Goal: Check status: Check status

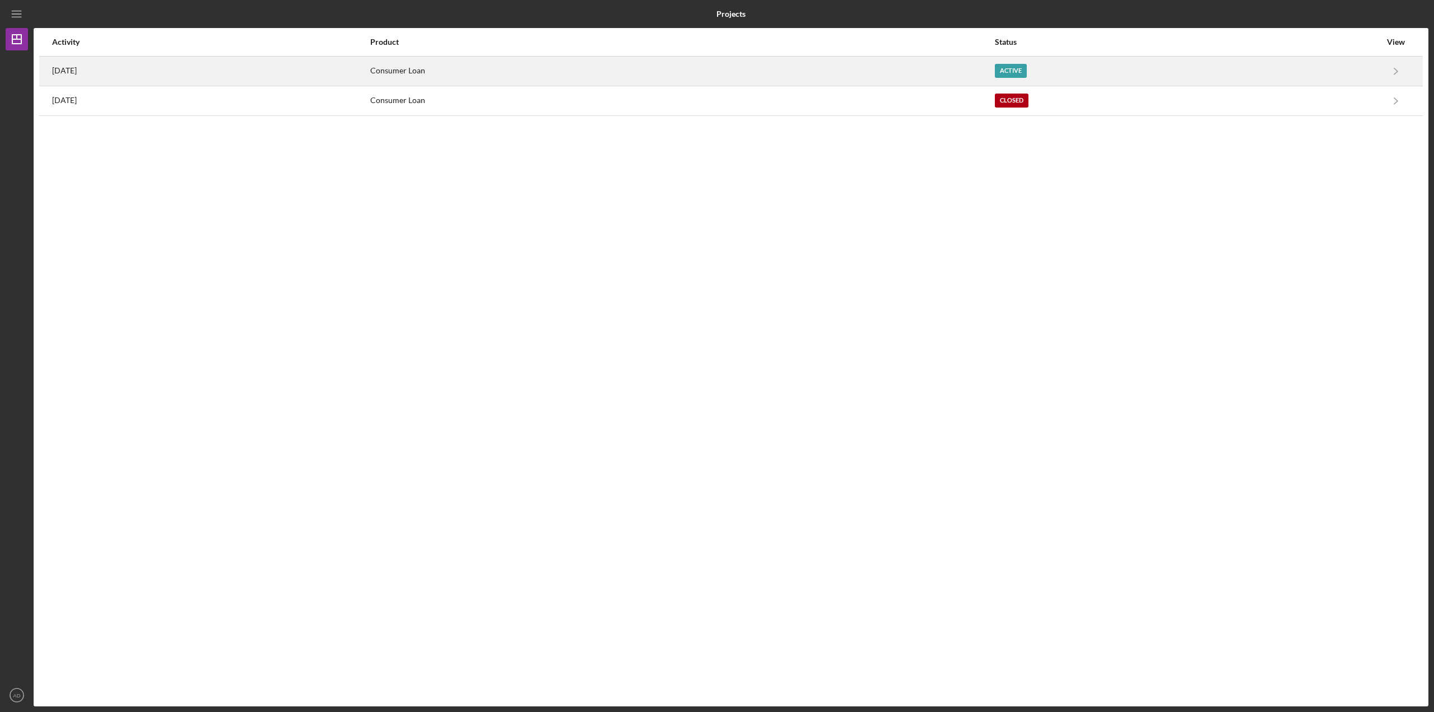
click at [115, 72] on div "[DATE]" at bounding box center [210, 71] width 317 height 28
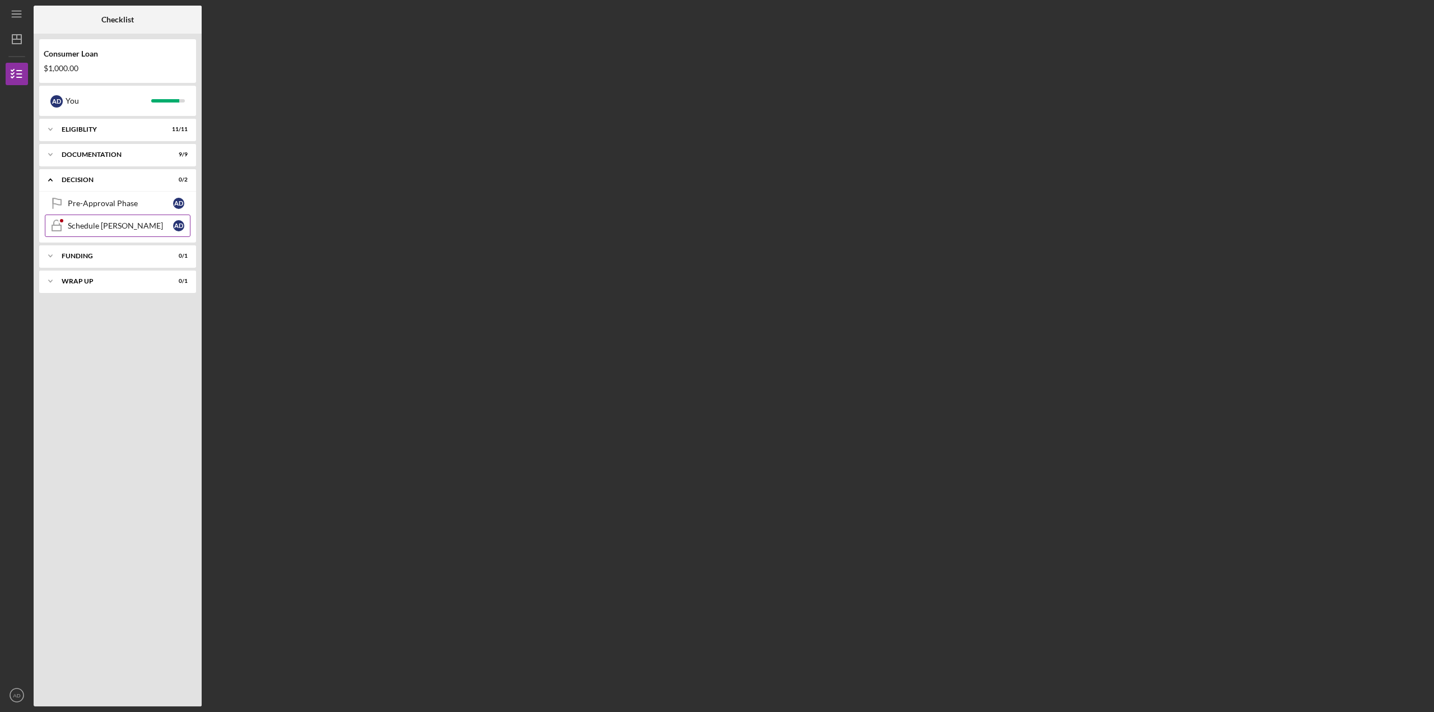
click at [109, 226] on div "Schedule [PERSON_NAME]" at bounding box center [120, 225] width 105 height 9
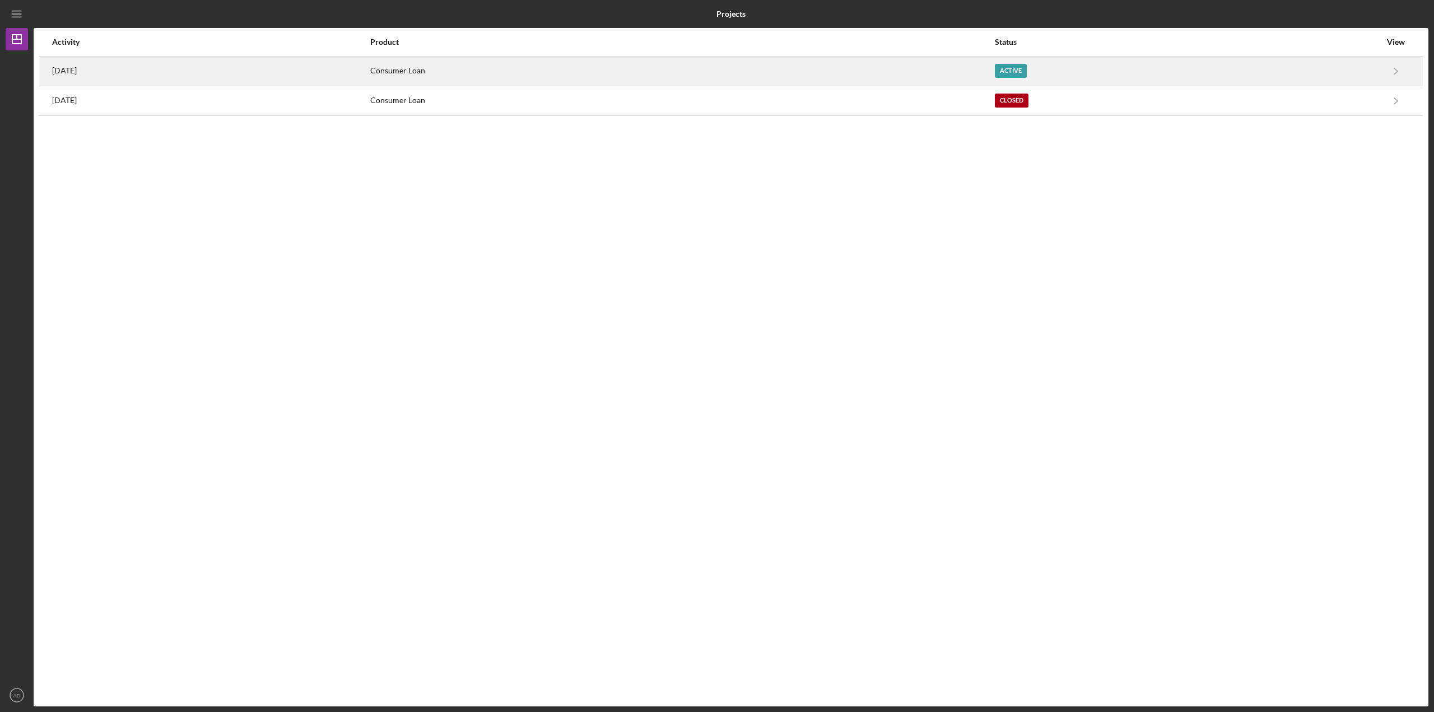
click at [369, 64] on div "[DATE]" at bounding box center [210, 71] width 317 height 28
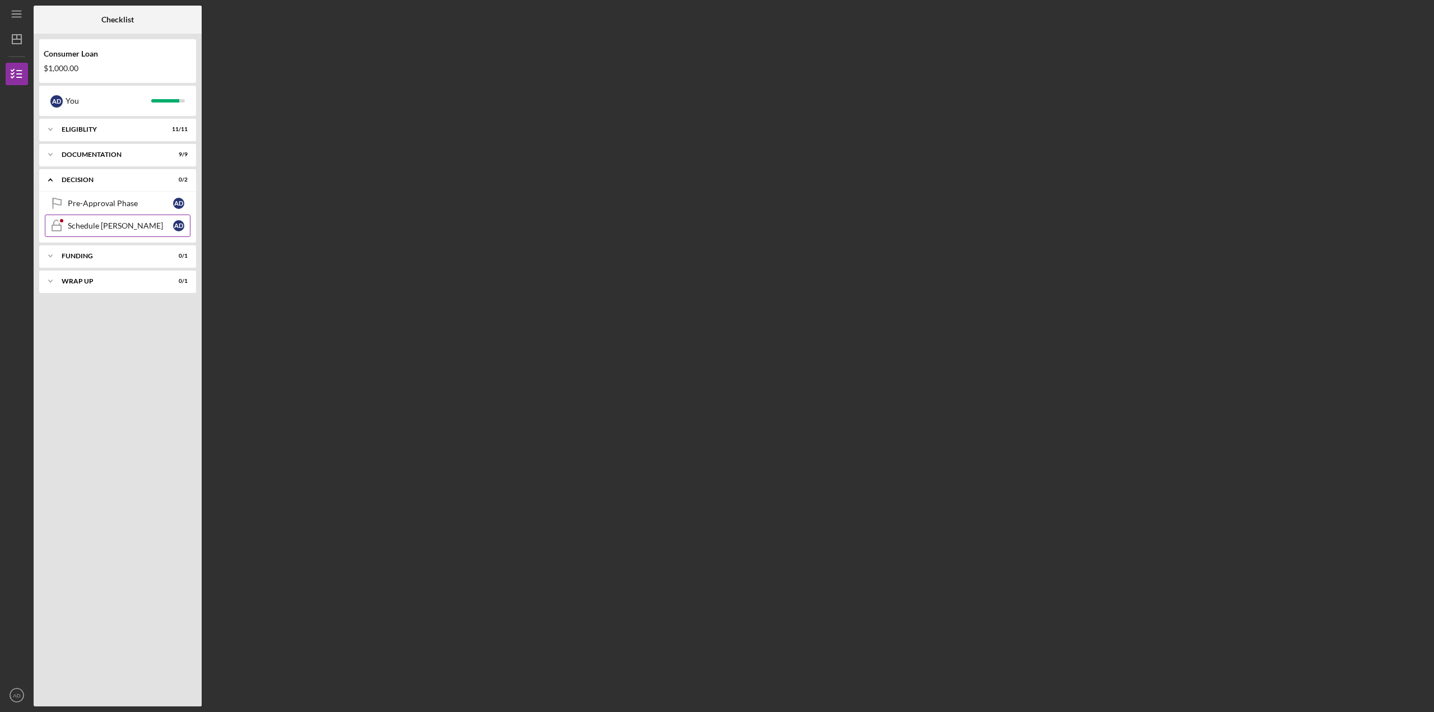
click at [118, 232] on link "Schedule [PERSON_NAME] Schedule [PERSON_NAME] A D" at bounding box center [118, 226] width 146 height 22
